Goal: Task Accomplishment & Management: Manage account settings

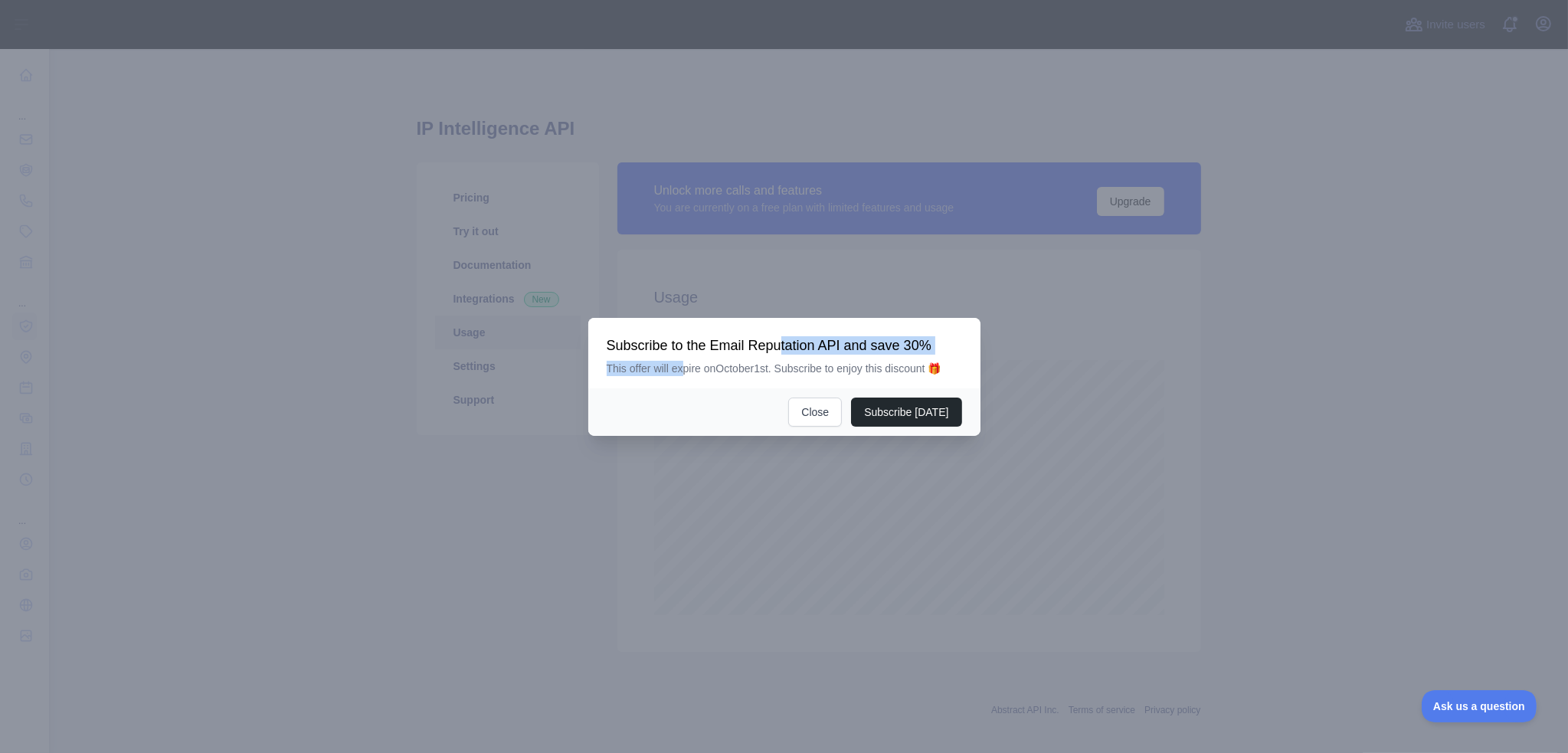
drag, startPoint x: 683, startPoint y: 356, endPoint x: 781, endPoint y: 347, distance: 98.4
click at [781, 347] on div "Subscribe to the Email Reputation API and save 30% This offer will expire on [D…" at bounding box center [784, 356] width 355 height 40
click at [812, 345] on h3 "Subscribe to the Email Reputation API and save 30%" at bounding box center [784, 346] width 355 height 19
click at [809, 413] on button "Close" at bounding box center [814, 413] width 54 height 29
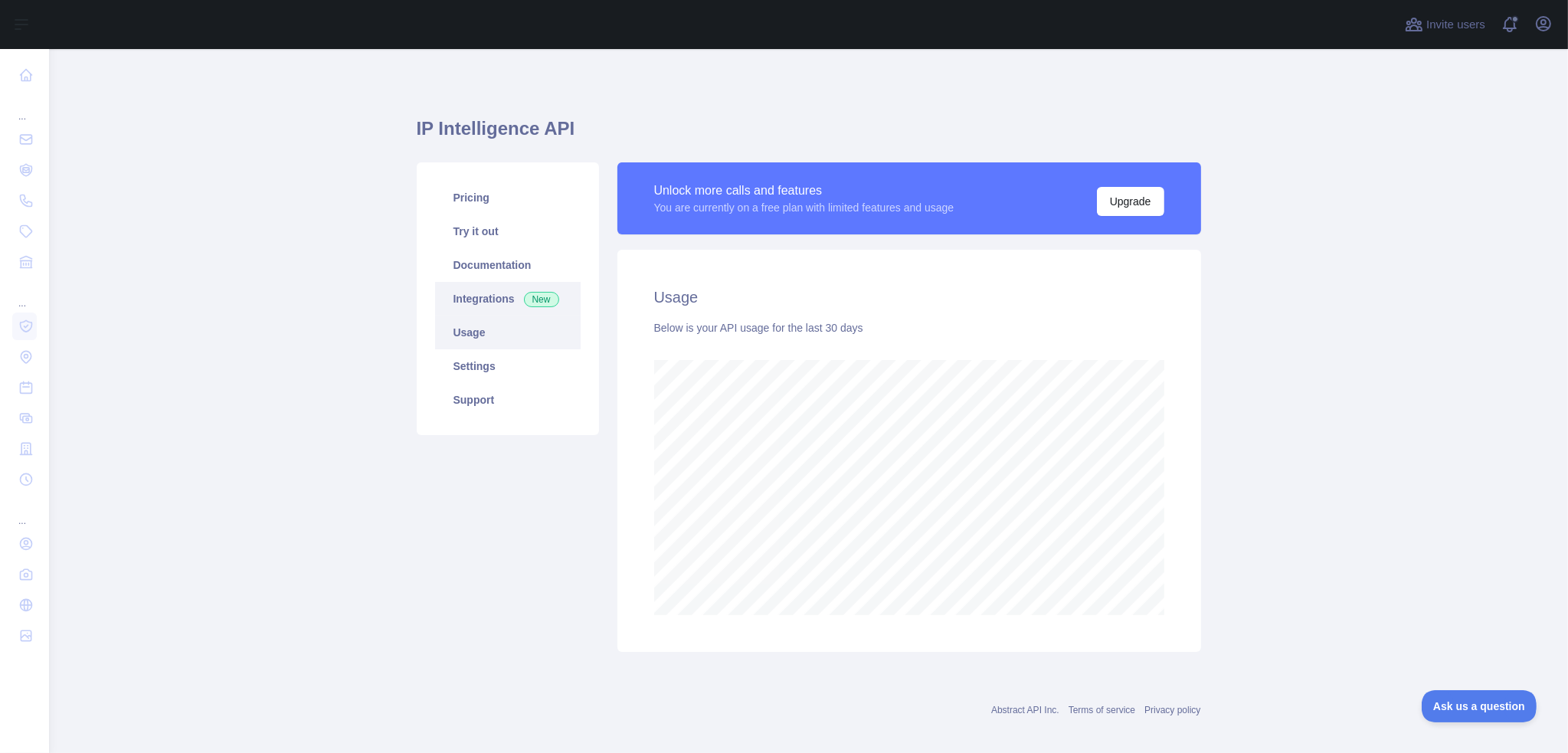
click at [494, 309] on link "Integrations New" at bounding box center [508, 299] width 146 height 33
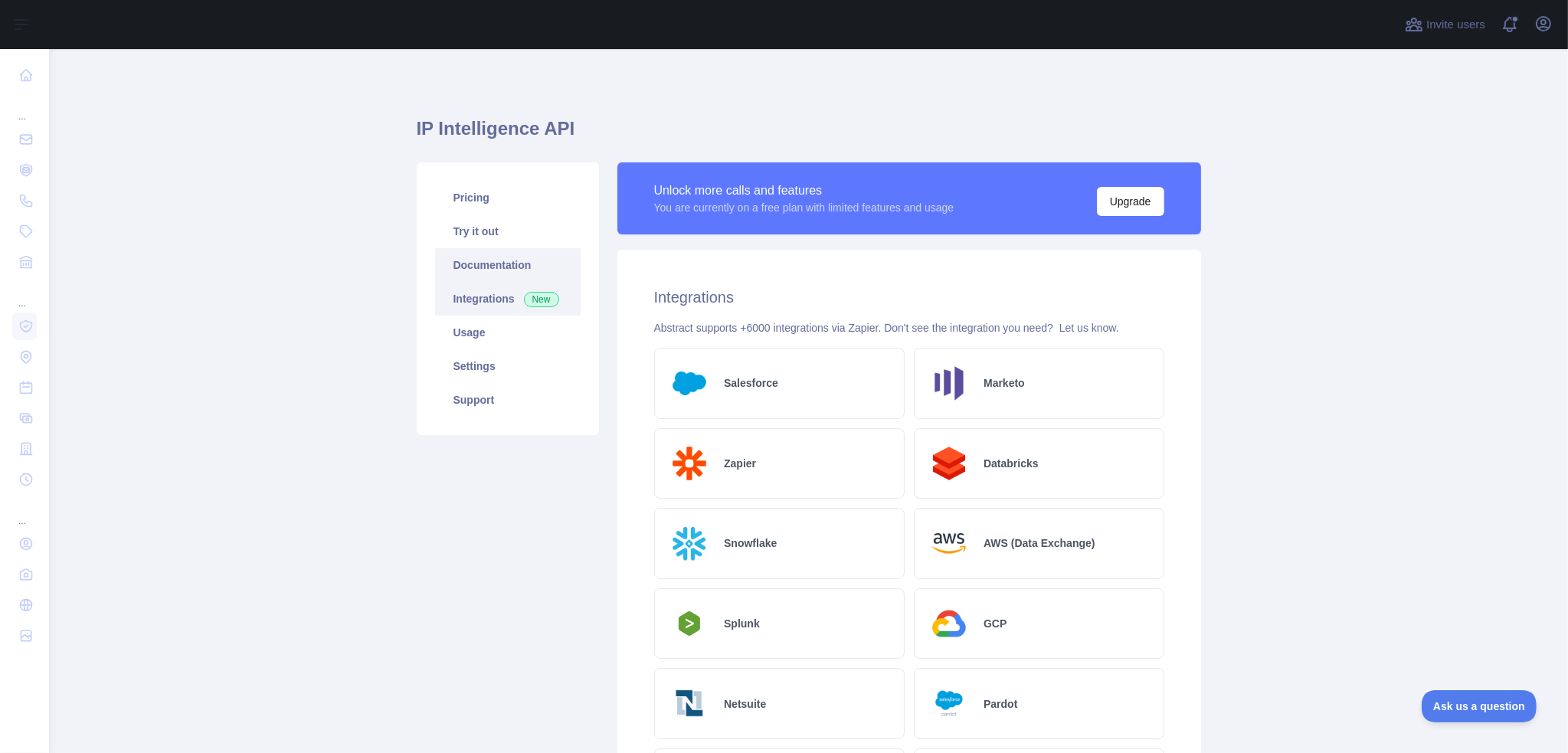
click at [489, 266] on link "Documentation" at bounding box center [508, 264] width 146 height 33
click at [478, 366] on link "Settings" at bounding box center [508, 365] width 146 height 33
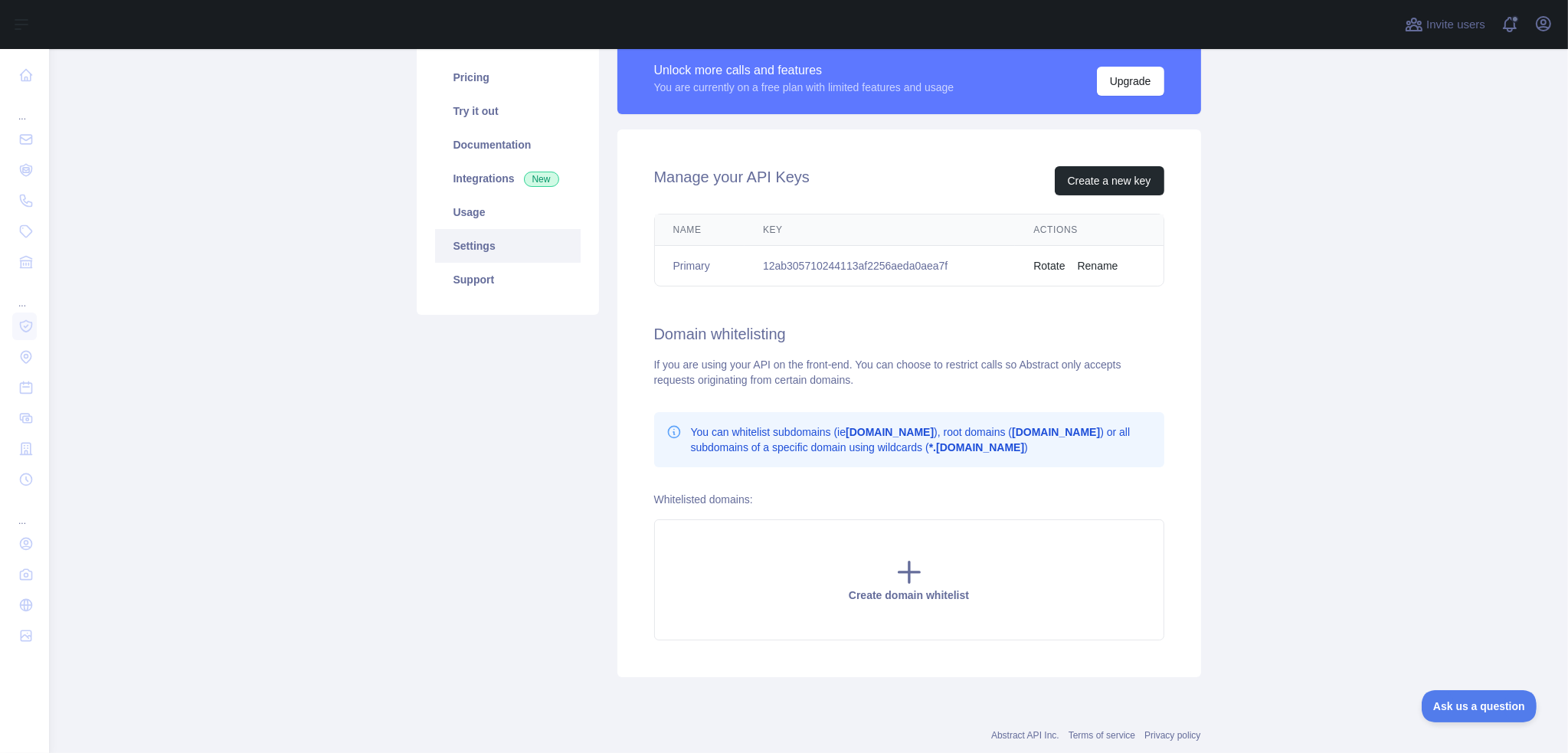
scroll to position [154, 0]
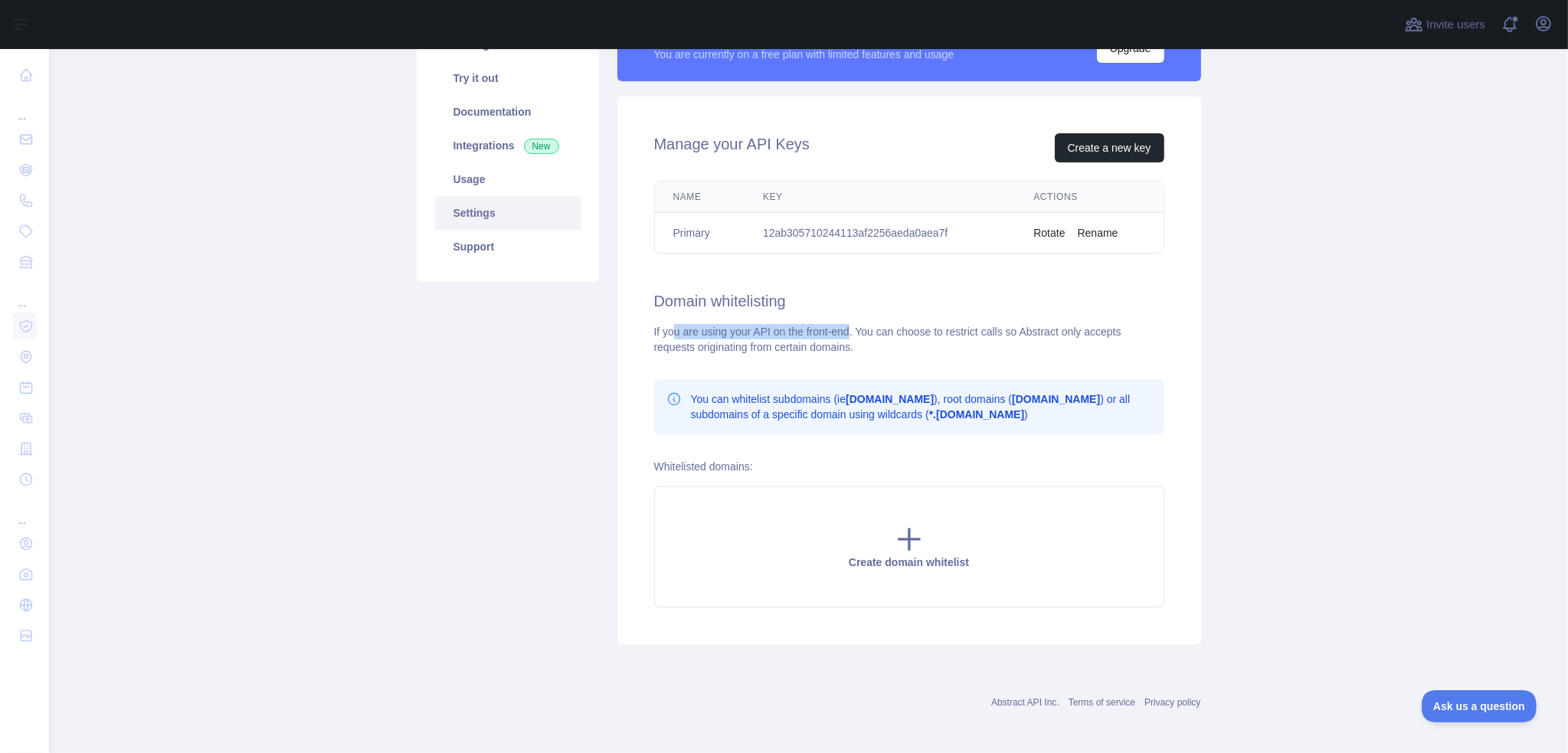
drag, startPoint x: 669, startPoint y: 336, endPoint x: 844, endPoint y: 330, distance: 175.1
click at [844, 330] on div "If you are using your API on the front-end. You can choose to restrict calls so…" at bounding box center [910, 340] width 510 height 31
click at [904, 534] on icon at bounding box center [909, 540] width 21 height 21
